Goal: Task Accomplishment & Management: Manage account settings

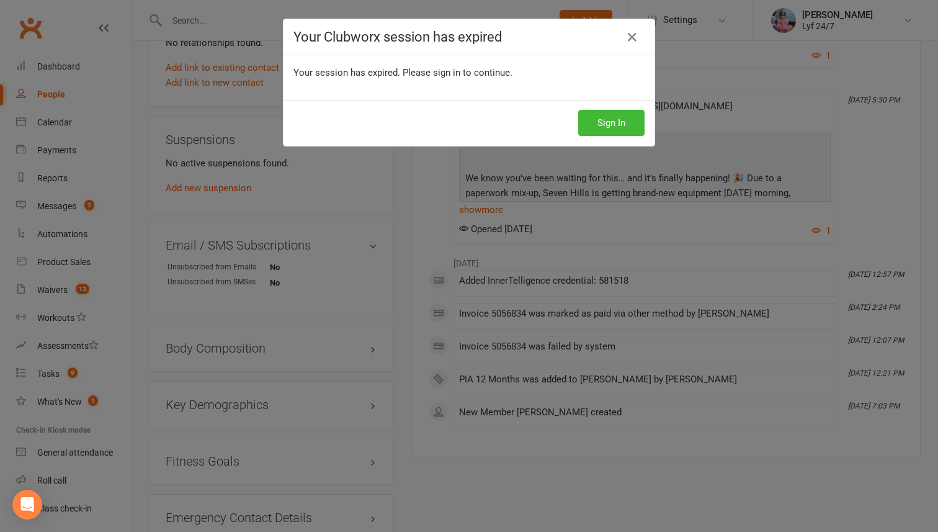
scroll to position [685, 0]
click at [617, 127] on button "Sign In" at bounding box center [611, 123] width 66 height 26
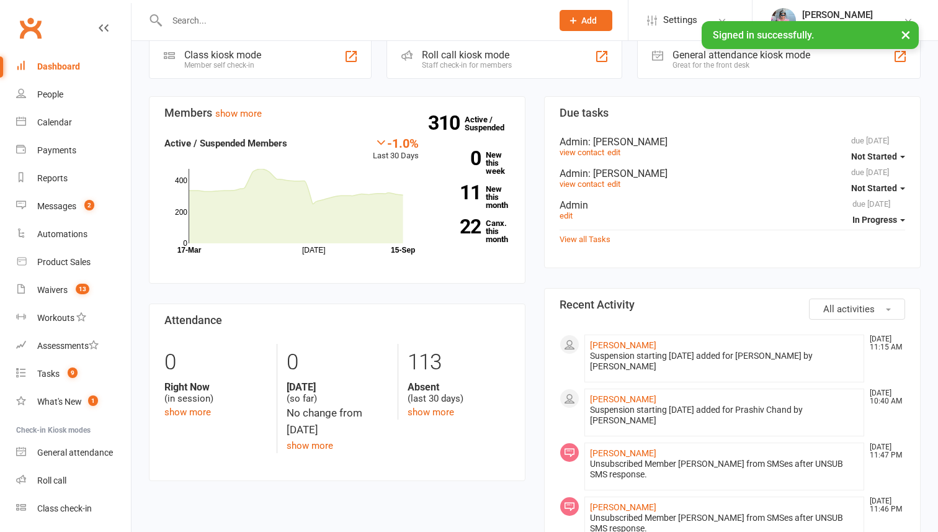
scroll to position [83, 0]
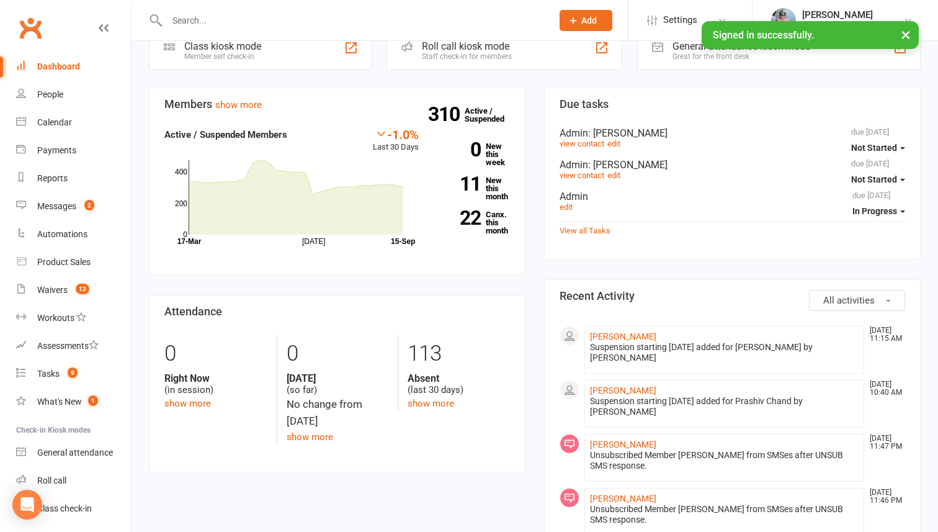
click at [234, 17] on input "text" at bounding box center [353, 20] width 380 height 17
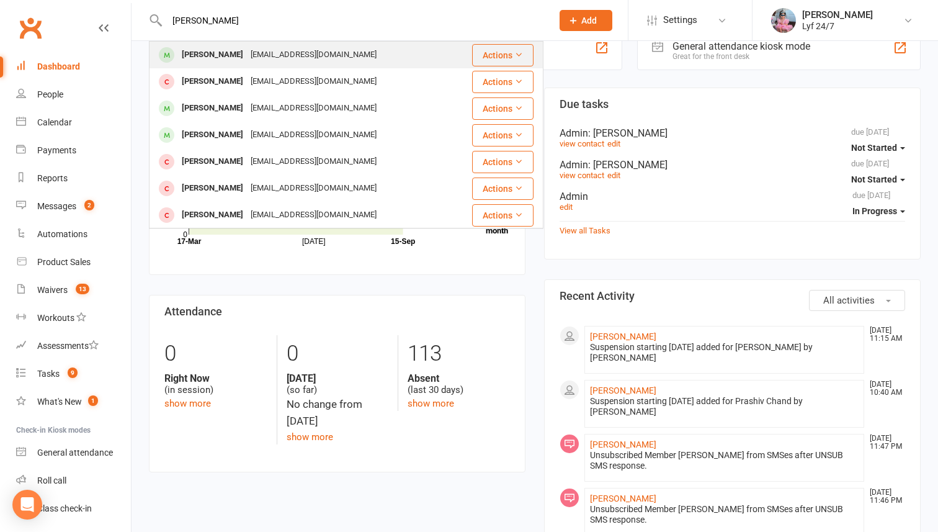
type input "[PERSON_NAME]"
click at [203, 58] on div "[PERSON_NAME]" at bounding box center [212, 55] width 69 height 18
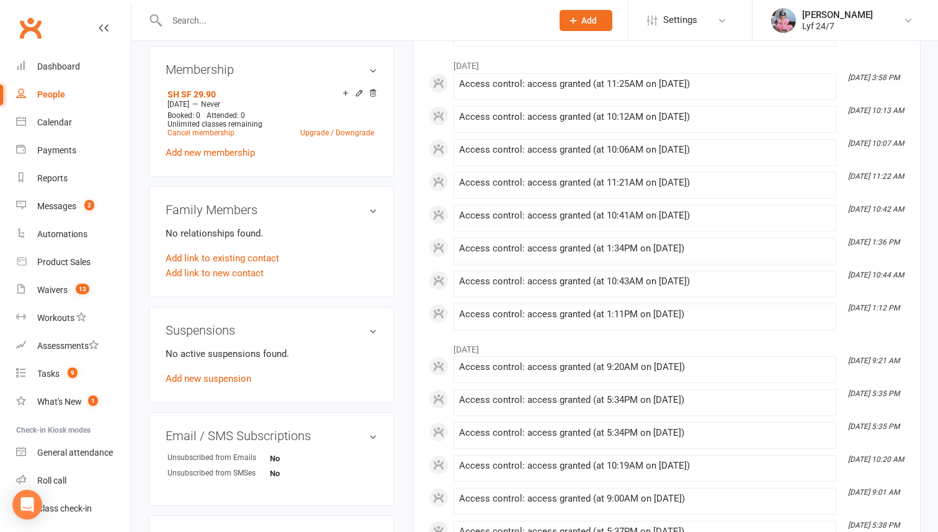
scroll to position [498, 0]
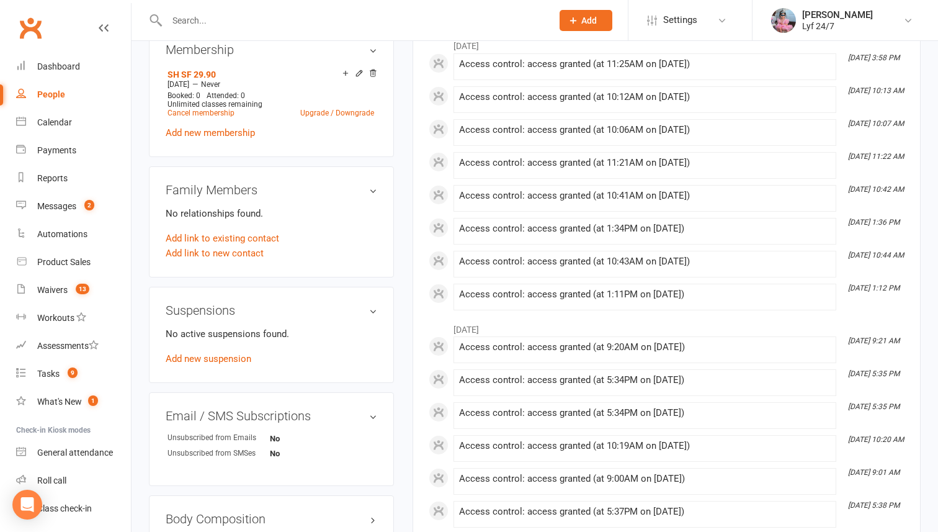
click at [195, 364] on div "Suspensions No active suspensions found. Add new suspension" at bounding box center [271, 335] width 245 height 96
click at [193, 358] on link "Add new suspension" at bounding box center [209, 358] width 86 height 11
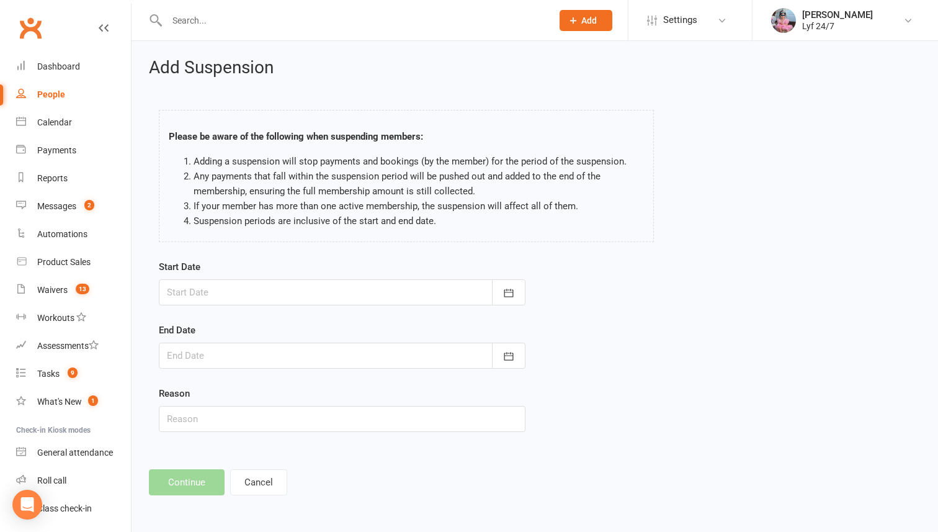
click at [202, 287] on div at bounding box center [342, 292] width 367 height 26
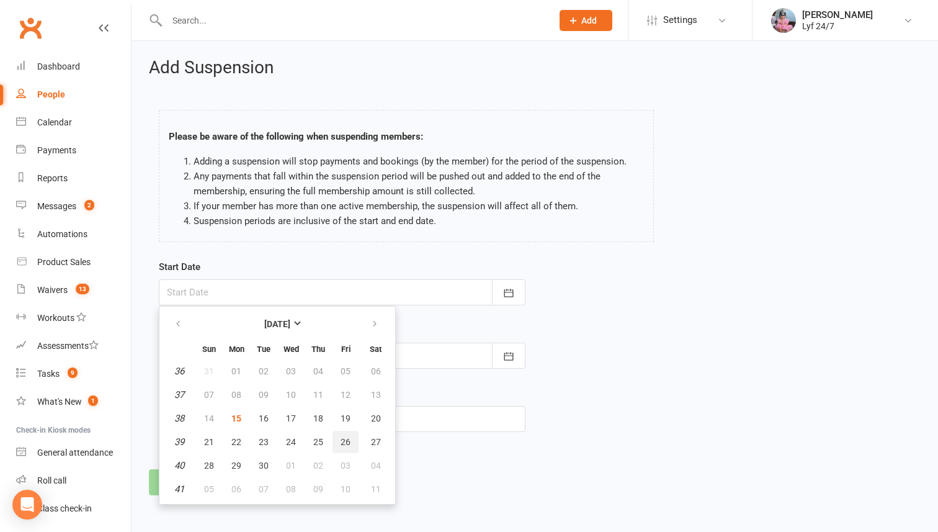
click at [338, 437] on button "26" at bounding box center [346, 442] width 26 height 22
type input "26 Sep 2025"
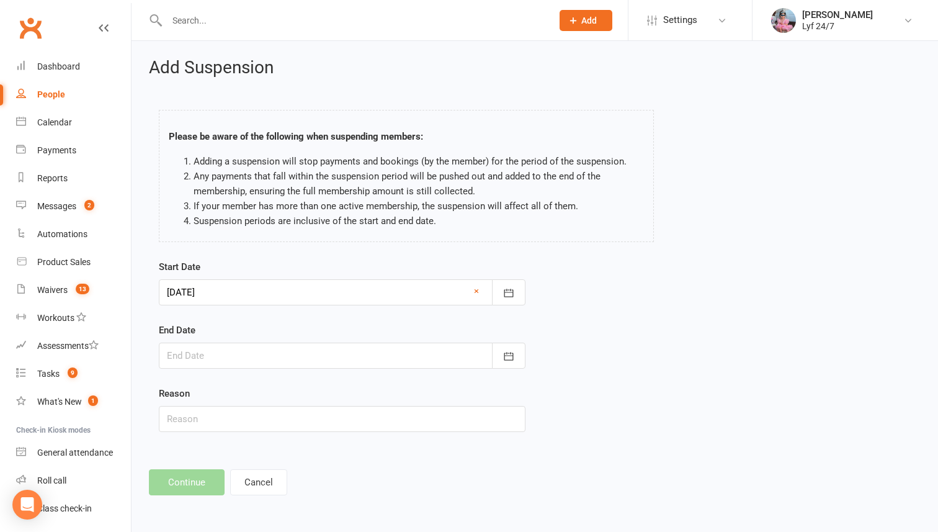
click at [326, 364] on div at bounding box center [342, 355] width 367 height 26
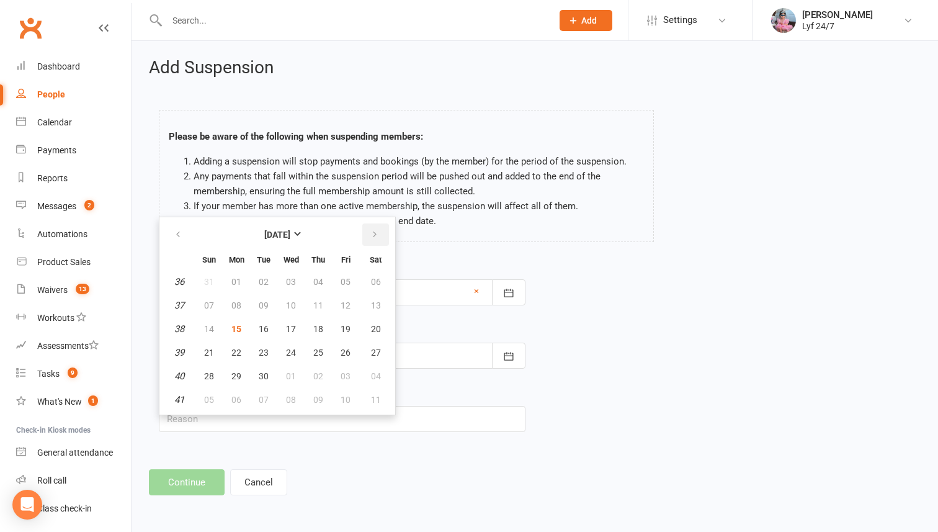
click at [372, 227] on button "button" at bounding box center [375, 234] width 27 height 22
click at [317, 333] on button "16" at bounding box center [318, 329] width 26 height 22
type input "16 Oct 2025"
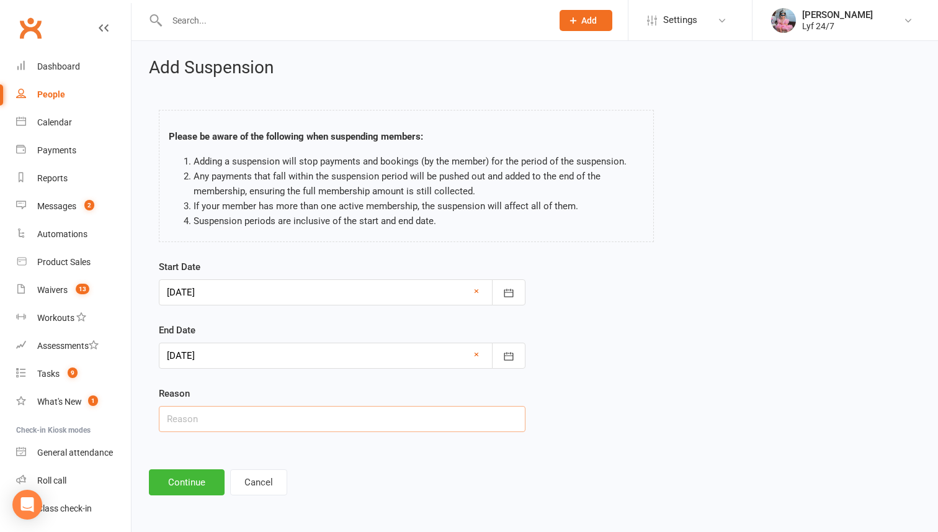
click at [265, 412] on input "text" at bounding box center [342, 419] width 367 height 26
type input "Req via email ST"
click at [201, 476] on button "Continue" at bounding box center [187, 482] width 76 height 26
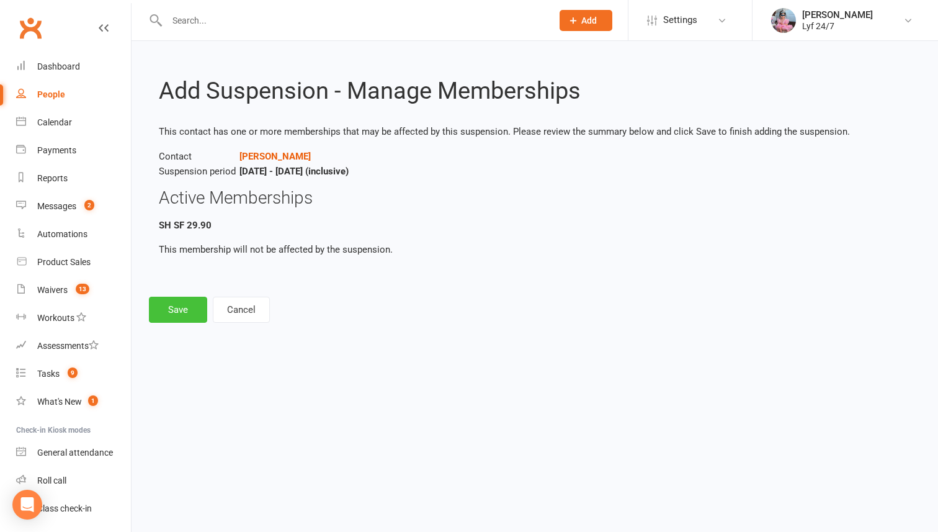
click at [179, 310] on button "Save" at bounding box center [178, 310] width 58 height 26
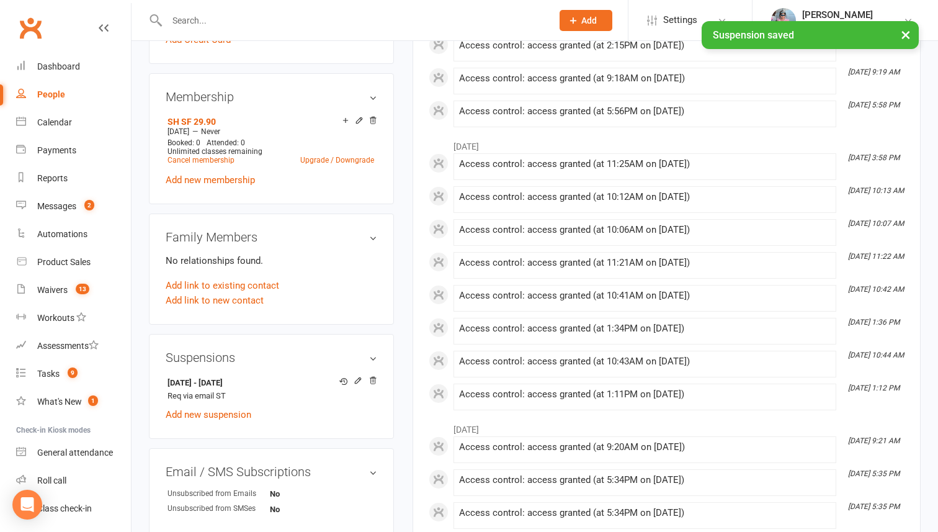
scroll to position [507, 0]
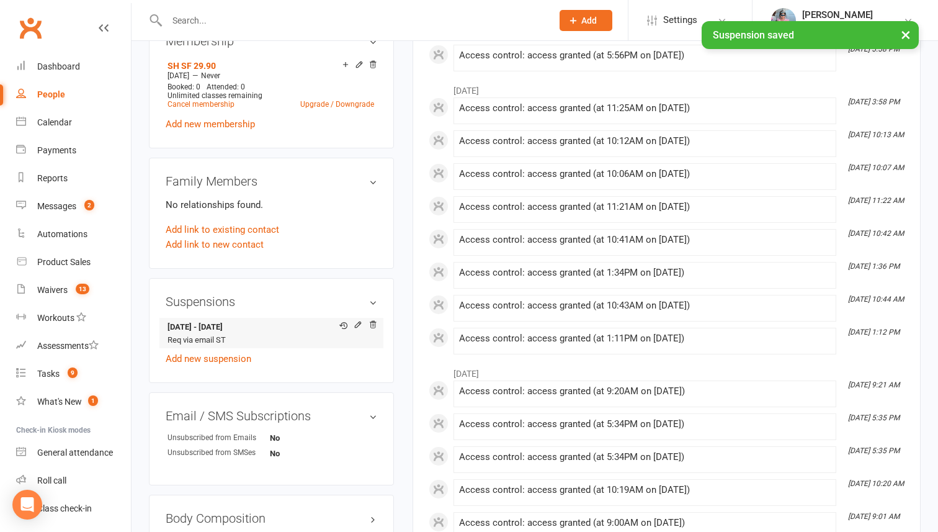
drag, startPoint x: 164, startPoint y: 323, endPoint x: 290, endPoint y: 323, distance: 126.6
click at [291, 323] on div "Suspensions 26 Sep 2025 - 16 Oct 2025 Req via email ST Add new suspension" at bounding box center [271, 330] width 245 height 105
copy strong "26 Sep 2025 - 16 Oct 2025"
